Goal: Task Accomplishment & Management: Manage account settings

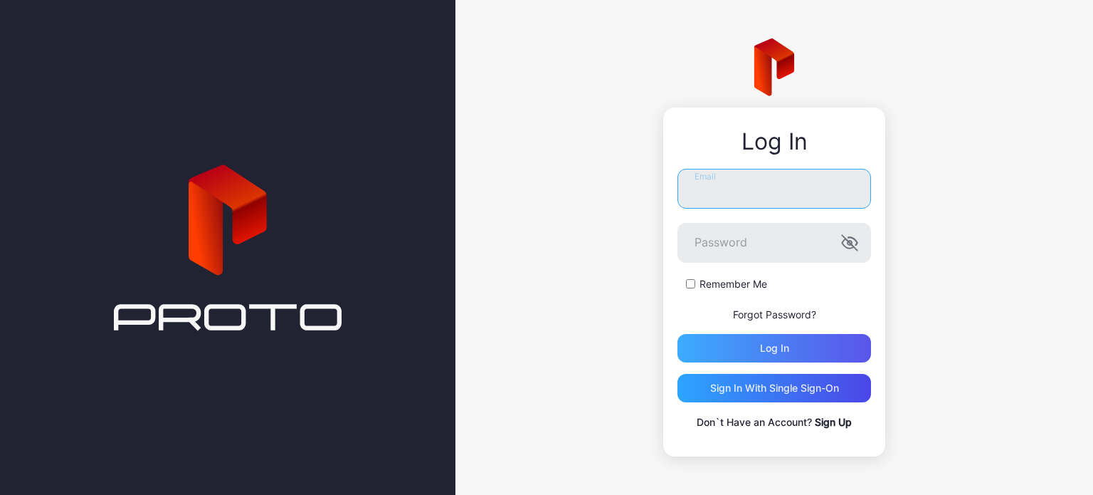
type input "**********"
click at [752, 344] on div "Log in" at bounding box center [775, 348] width 194 height 28
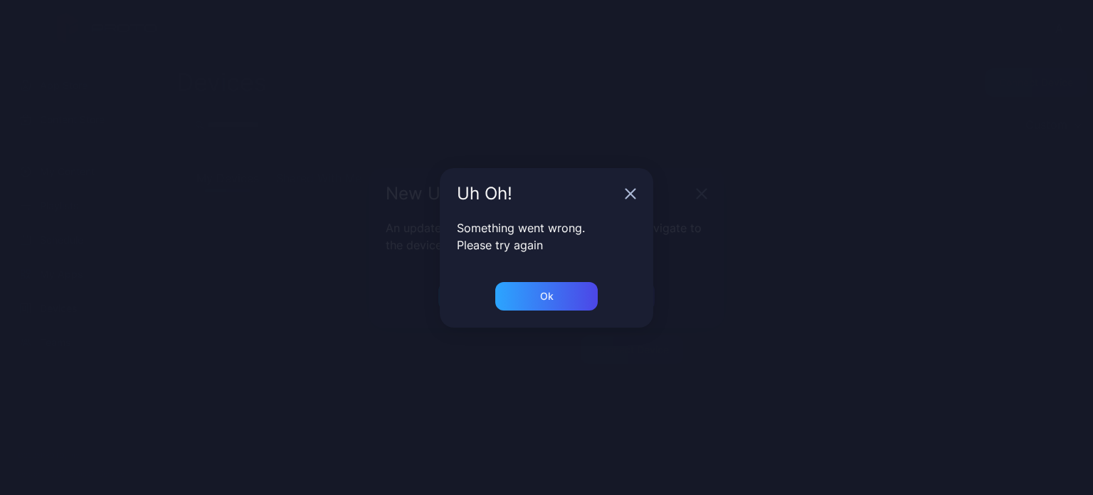
click at [554, 280] on div "Something went wrong. Please try again" at bounding box center [547, 250] width 214 height 63
click at [553, 290] on div "Ok" at bounding box center [546, 296] width 102 height 28
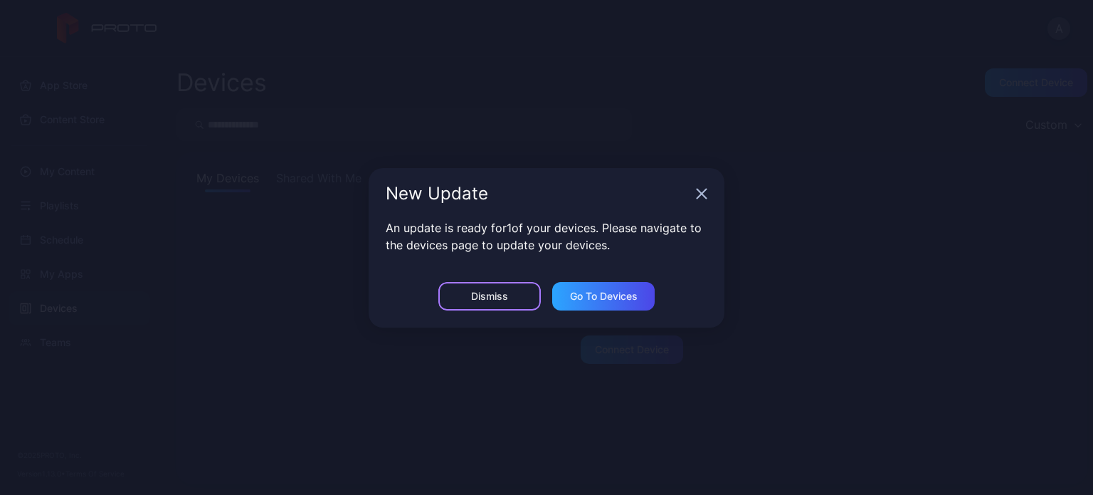
click at [484, 298] on div "Dismiss" at bounding box center [489, 295] width 37 height 11
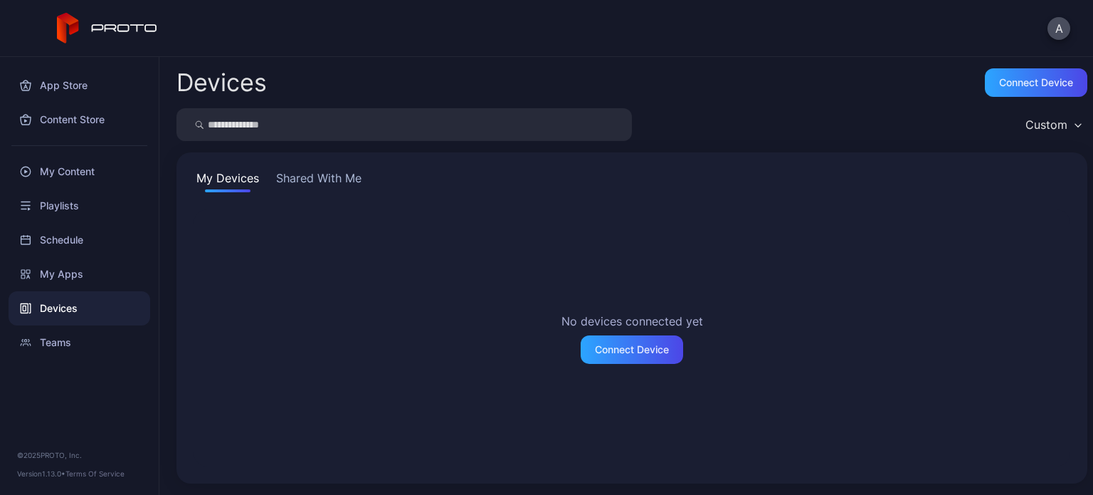
click at [483, 297] on div "No devices connected yet Connect Device" at bounding box center [632, 337] width 877 height 257
click at [333, 178] on button "Shared With Me" at bounding box center [318, 180] width 91 height 23
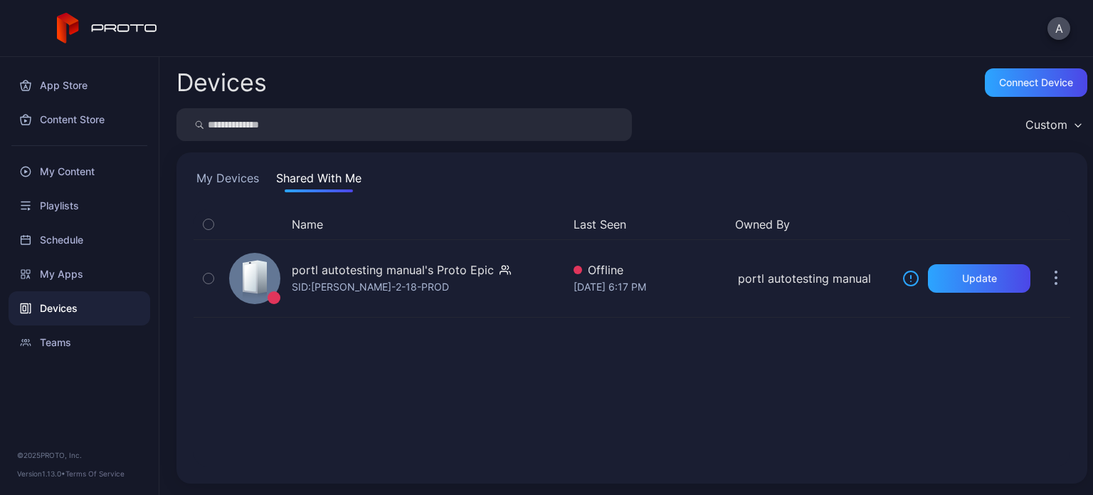
click at [262, 174] on div "My Devices Shared With Me" at bounding box center [632, 180] width 877 height 23
click at [241, 174] on button "My Devices" at bounding box center [228, 180] width 68 height 23
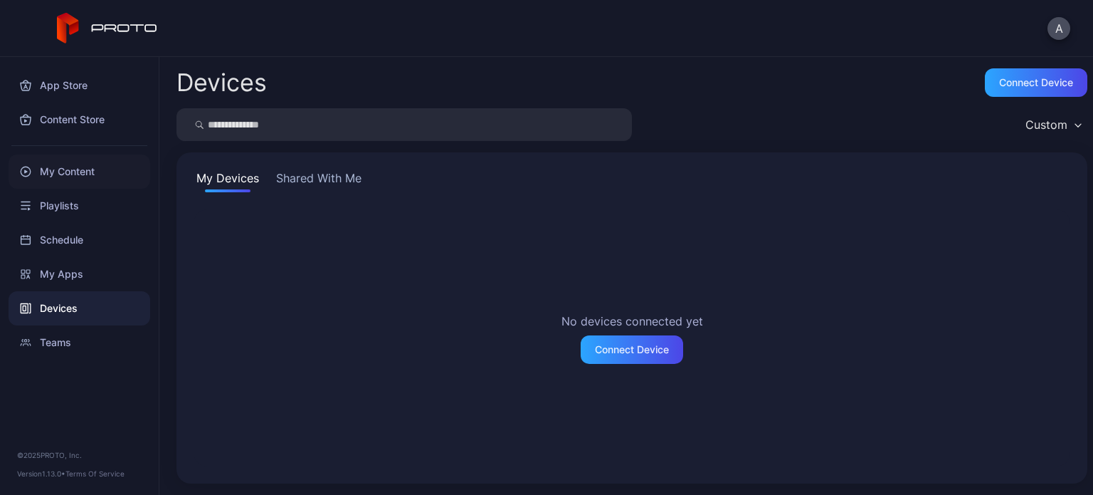
click at [63, 170] on div "My Content" at bounding box center [80, 171] width 142 height 34
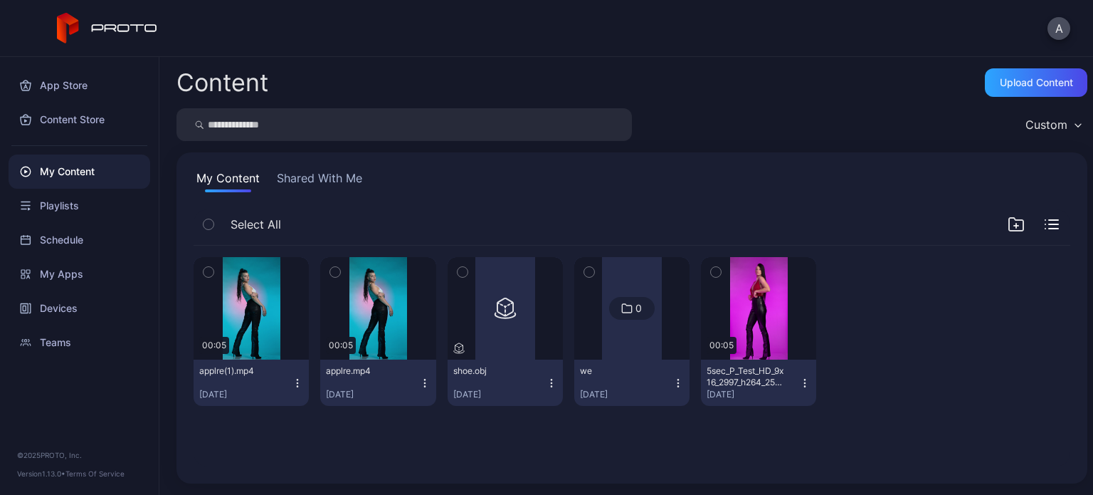
click at [1072, 28] on div "A" at bounding box center [546, 28] width 1093 height 57
click at [1066, 26] on button "A" at bounding box center [1059, 28] width 23 height 23
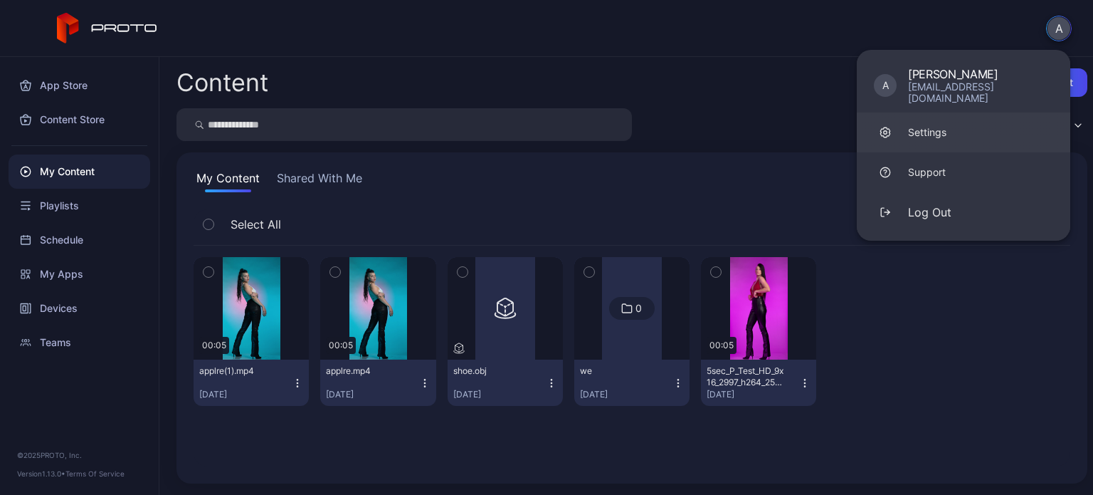
click at [953, 124] on link "Settings" at bounding box center [964, 132] width 214 height 40
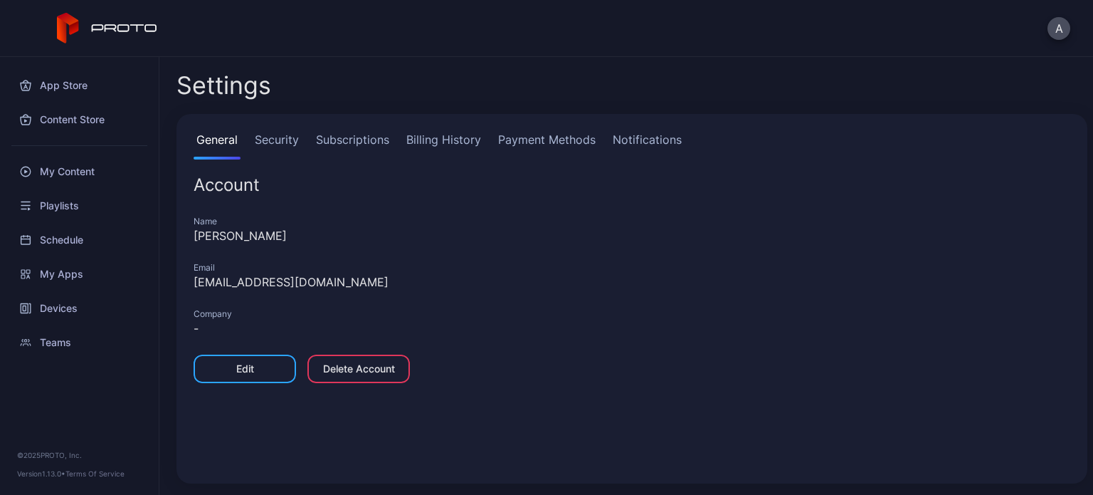
click at [637, 135] on link "Notifications" at bounding box center [647, 145] width 75 height 28
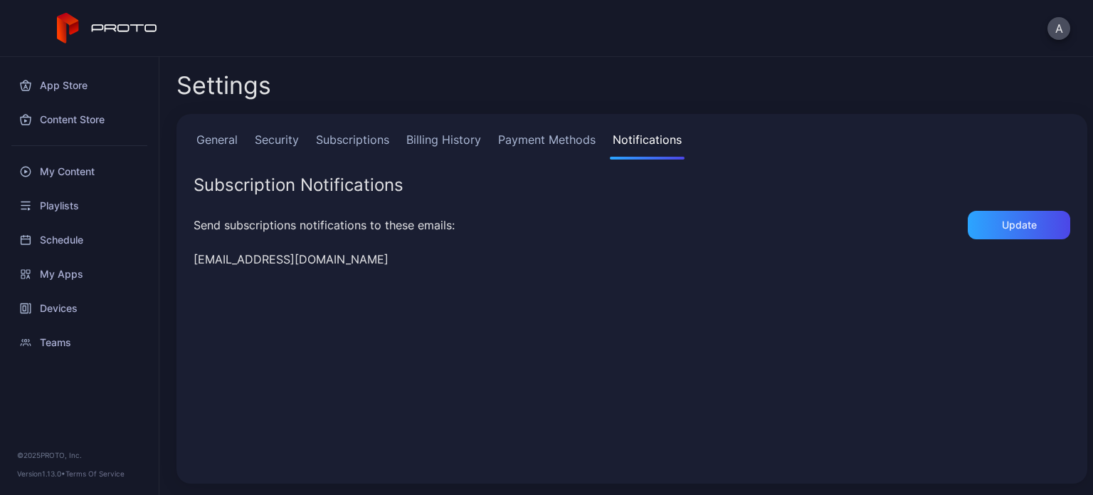
click at [432, 141] on link "Billing History" at bounding box center [444, 145] width 80 height 28
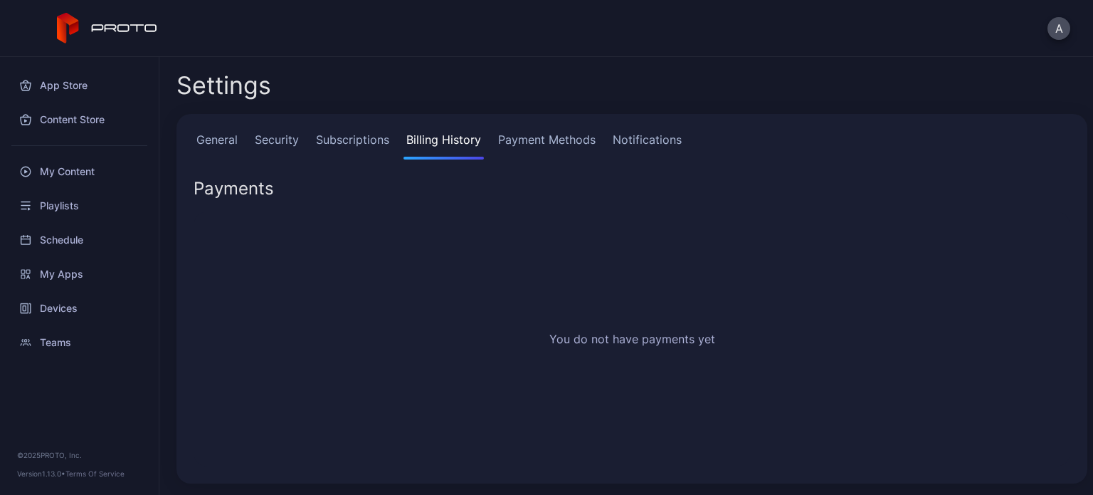
click at [538, 138] on link "Payment Methods" at bounding box center [546, 145] width 103 height 28
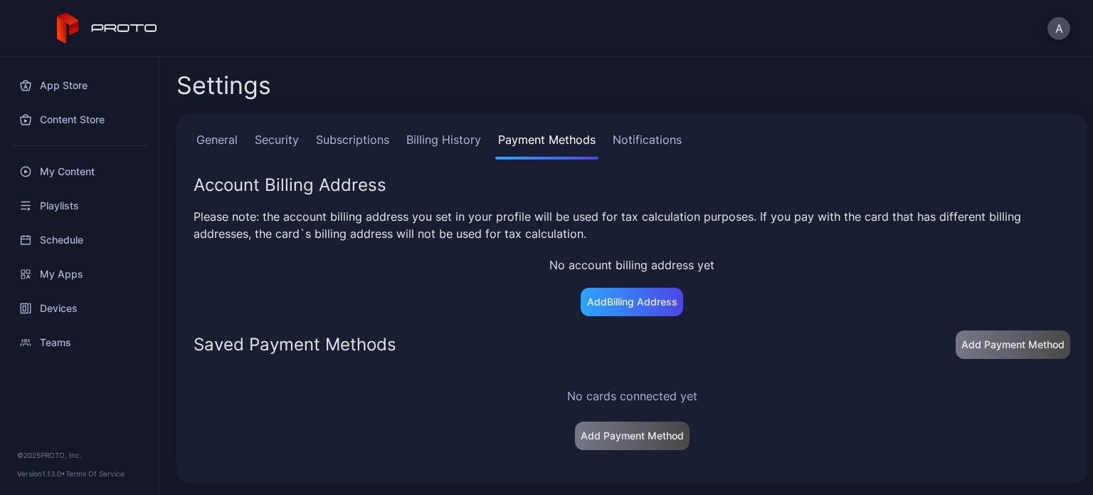
click at [279, 140] on link "Security" at bounding box center [277, 145] width 50 height 28
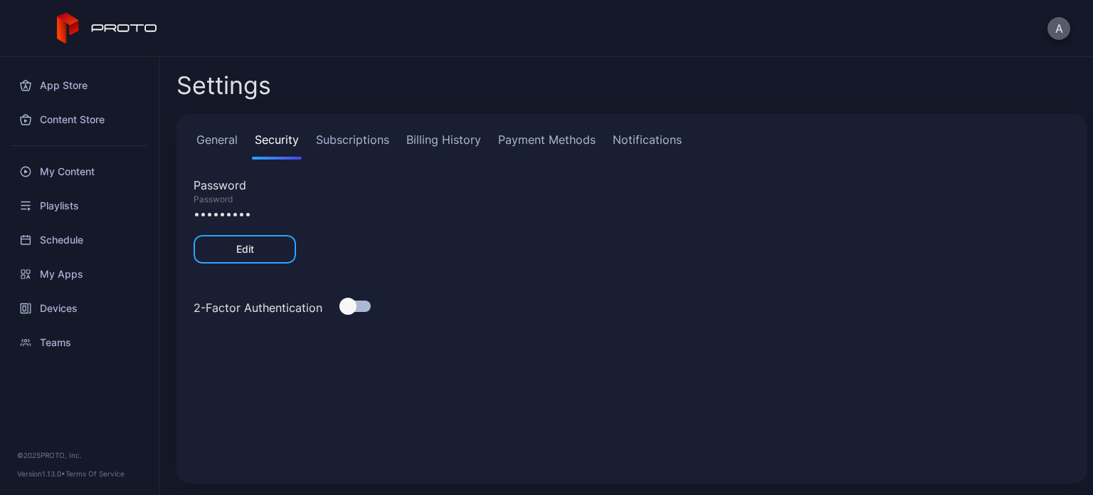
click at [1053, 26] on button "A" at bounding box center [1059, 28] width 23 height 23
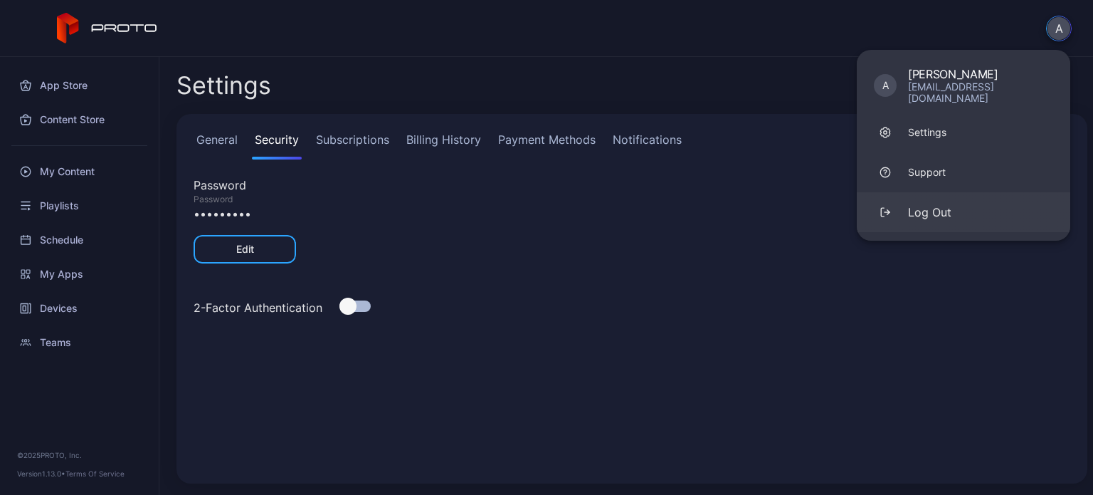
click at [941, 206] on div "Log Out" at bounding box center [929, 212] width 43 height 17
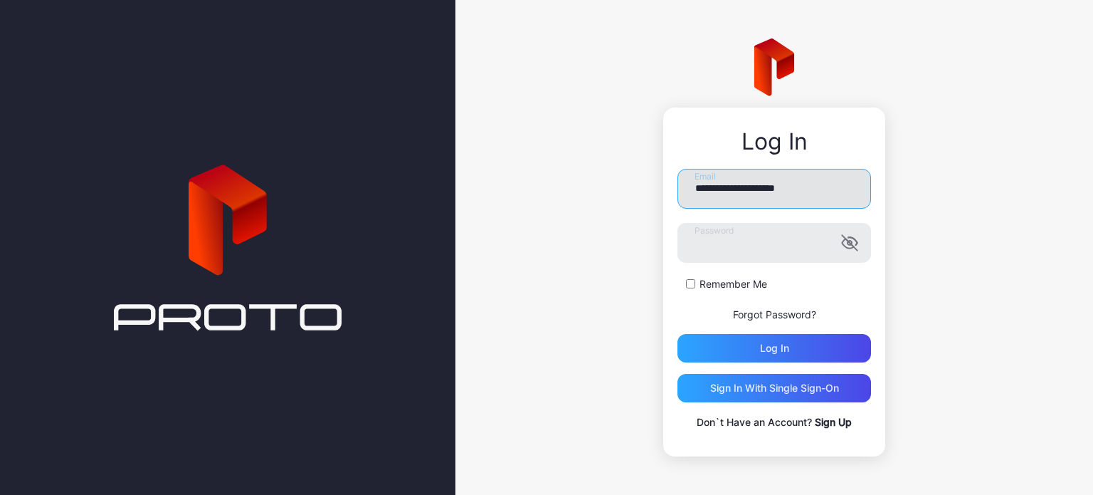
click at [772, 193] on input "**********" at bounding box center [775, 189] width 194 height 40
type input "**********"
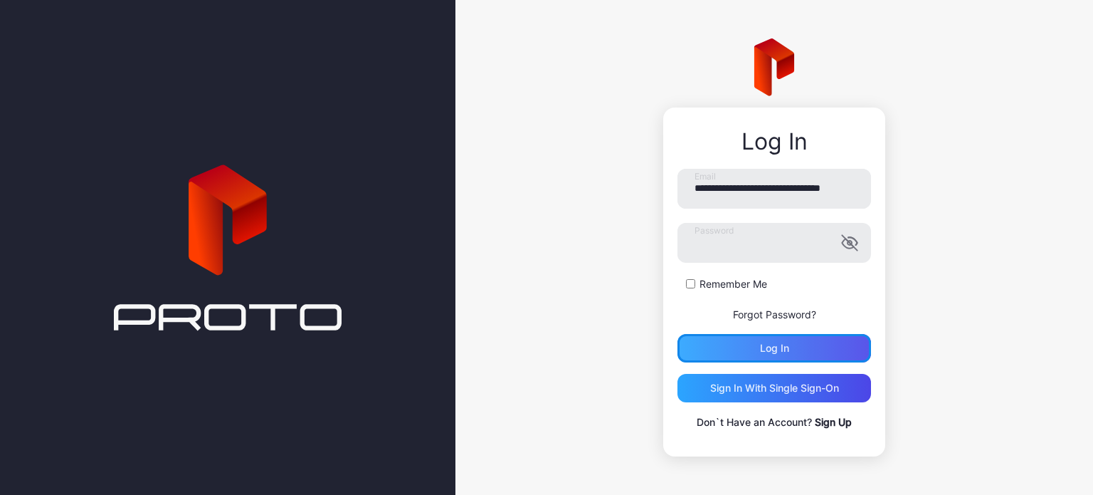
click at [772, 349] on div "Log in" at bounding box center [774, 347] width 29 height 11
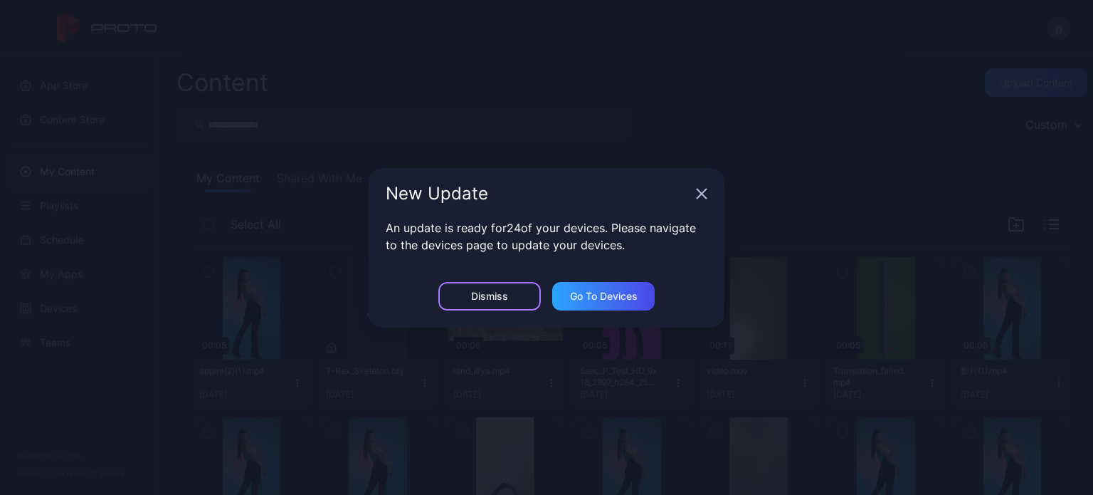
click at [517, 296] on div "Dismiss" at bounding box center [489, 296] width 102 height 28
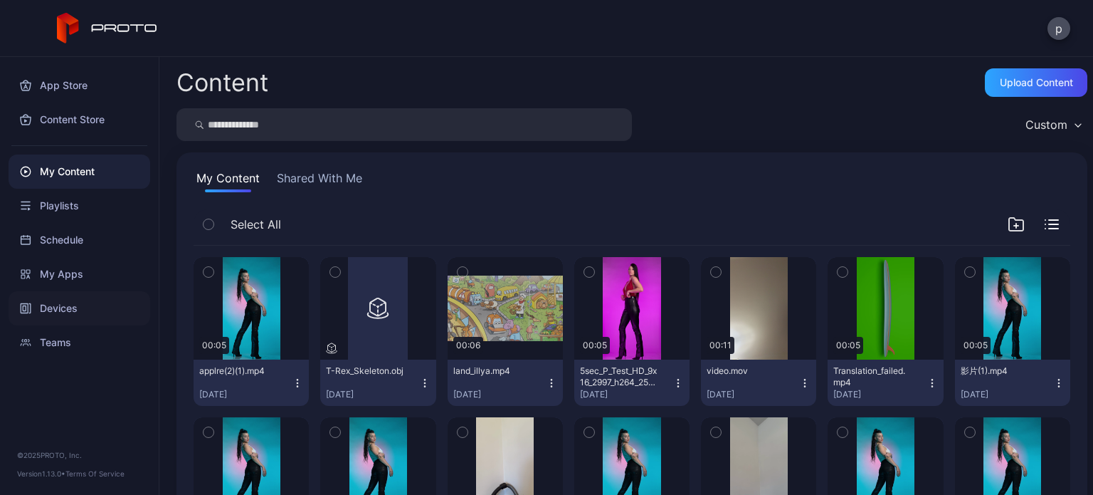
click at [110, 305] on div "Devices" at bounding box center [80, 308] width 142 height 34
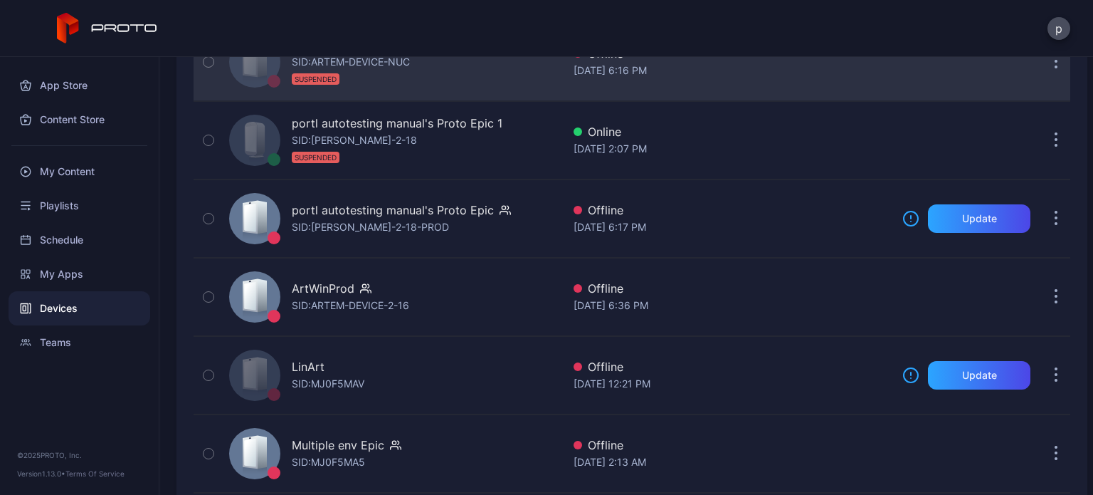
scroll to position [215, 0]
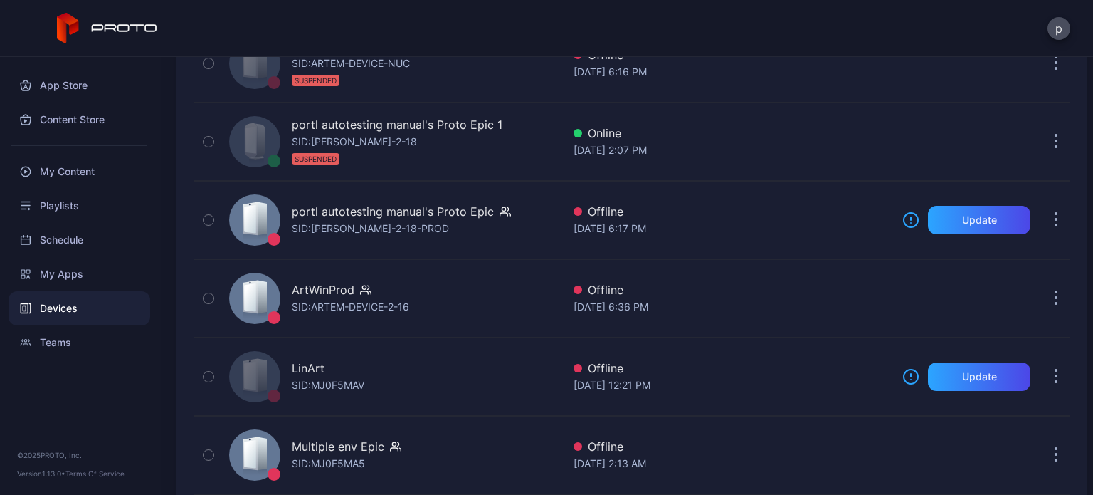
click at [162, 243] on div "Devices Connect device Custom My Devices Shared With Me Name Last Seen ART SID:…" at bounding box center [626, 276] width 934 height 438
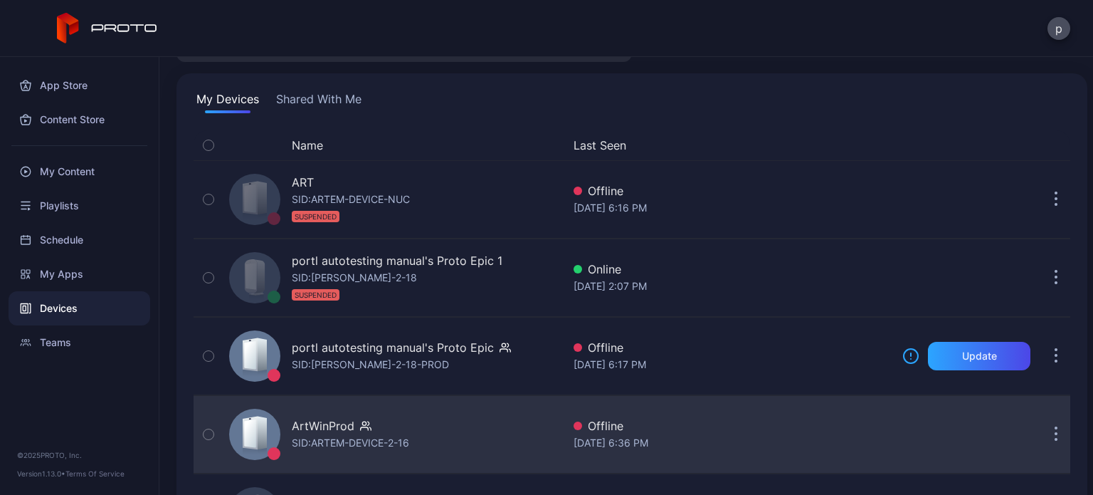
scroll to position [80, 0]
